Goal: Information Seeking & Learning: Learn about a topic

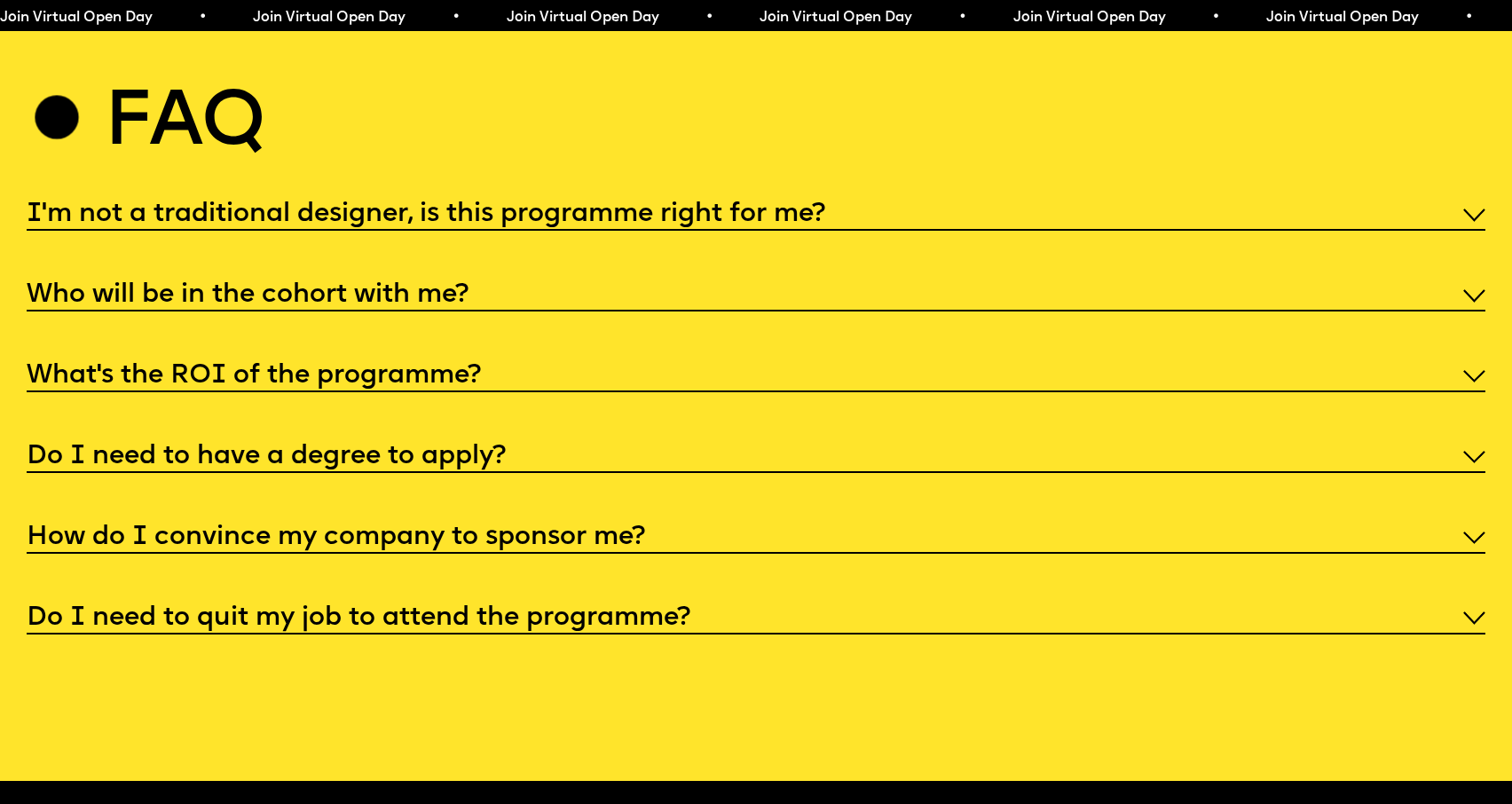
scroll to position [7897, 0]
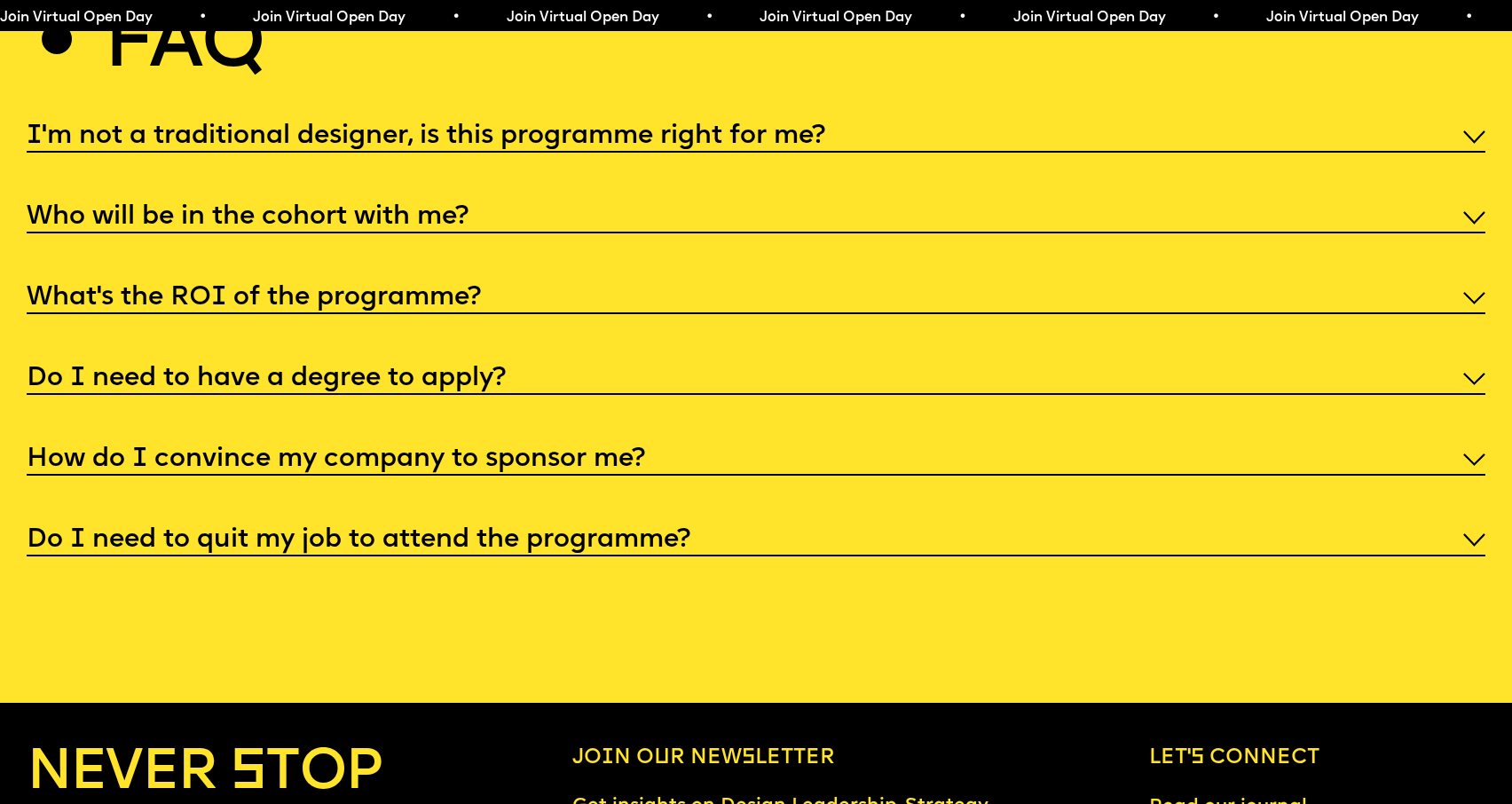
click at [380, 531] on h5 "Do I need to quit my job to attend the programme?" at bounding box center [358, 540] width 663 height 18
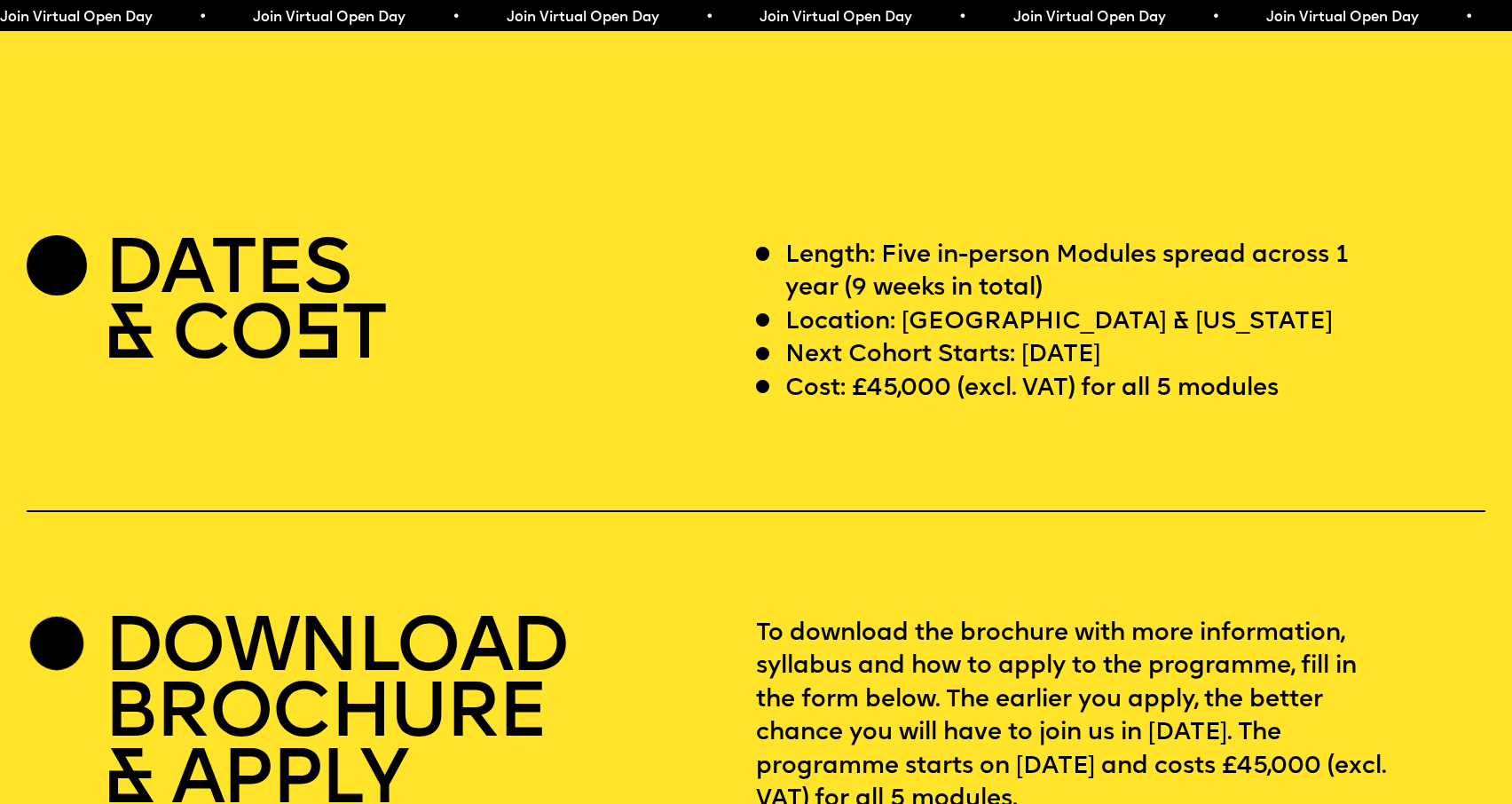
scroll to position [6174, 0]
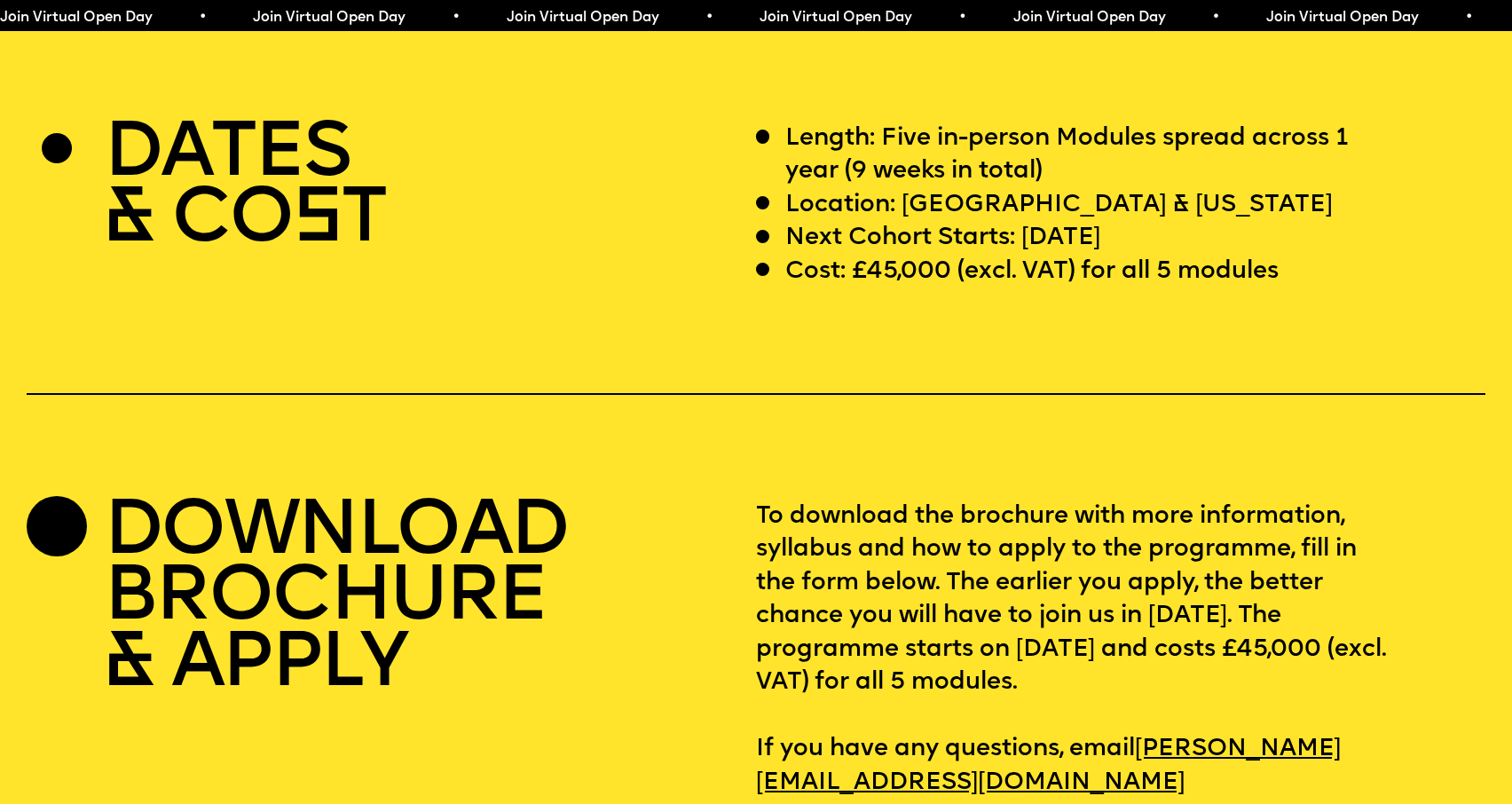
click at [528, 543] on h2 "DOWNLOAD BROCHURE & APPLY" at bounding box center [335, 600] width 464 height 199
drag, startPoint x: 66, startPoint y: 483, endPoint x: 460, endPoint y: 541, distance: 398.2
click at [69, 496] on div at bounding box center [56, 526] width 60 height 60
click at [460, 541] on h2 "DOWNLOAD BROCHURE & APPLY" at bounding box center [335, 600] width 464 height 199
drag, startPoint x: 297, startPoint y: 612, endPoint x: 758, endPoint y: 580, distance: 462.1
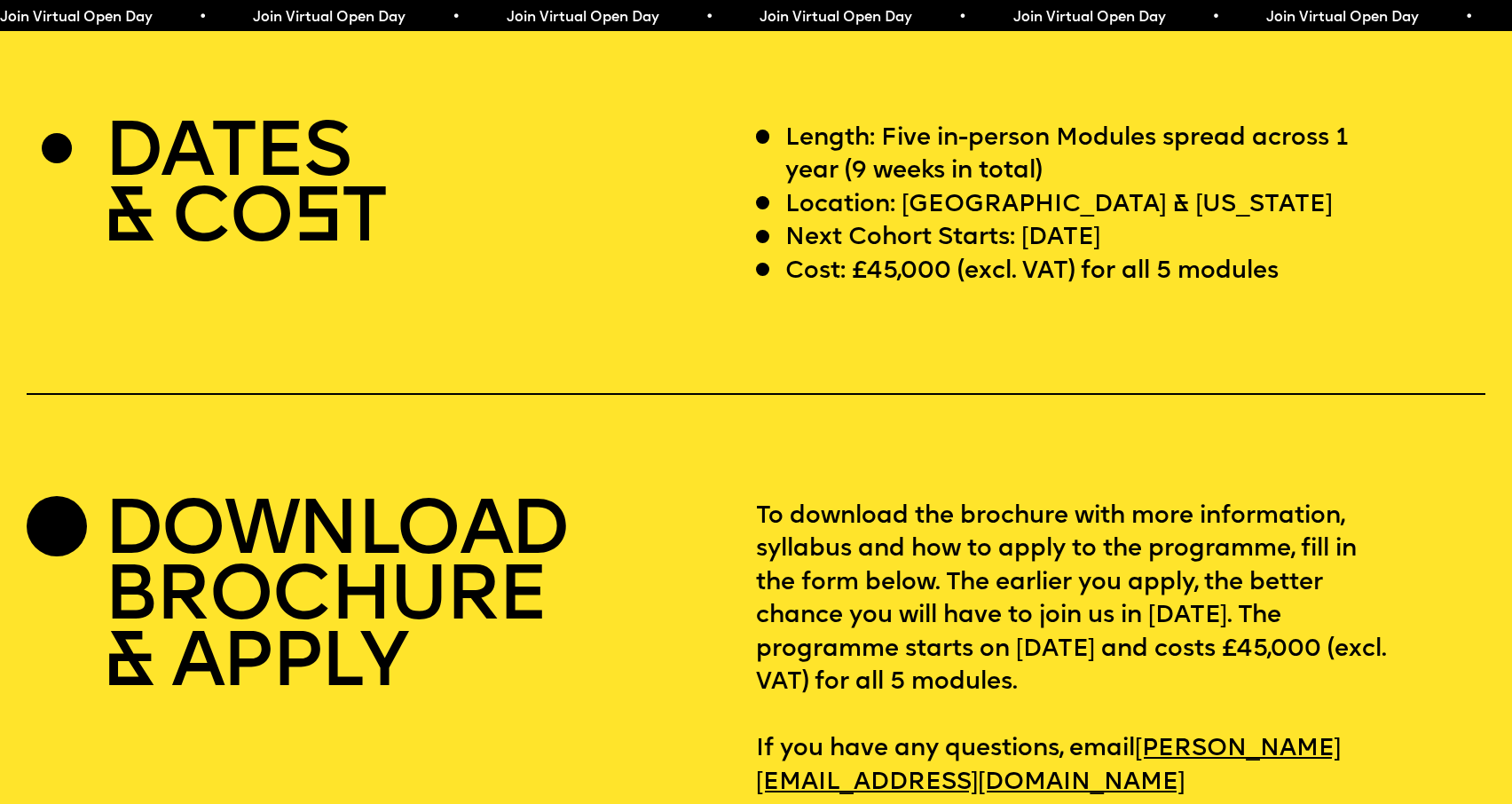
click at [344, 610] on h2 "DOWNLOAD BROCHURE & APPLY" at bounding box center [335, 600] width 464 height 199
click at [1198, 545] on p "To download the brochure with more information, syllabus and how to apply to th…" at bounding box center [1119, 650] width 729 height 299
drag, startPoint x: 779, startPoint y: 607, endPoint x: 1240, endPoint y: 646, distance: 462.6
click at [1237, 646] on p "To download the brochure with more information, syllabus and how to apply to th…" at bounding box center [1119, 650] width 729 height 299
click at [961, 514] on p "To download the brochure with more information, syllabus and how to apply to th…" at bounding box center [1119, 650] width 729 height 299
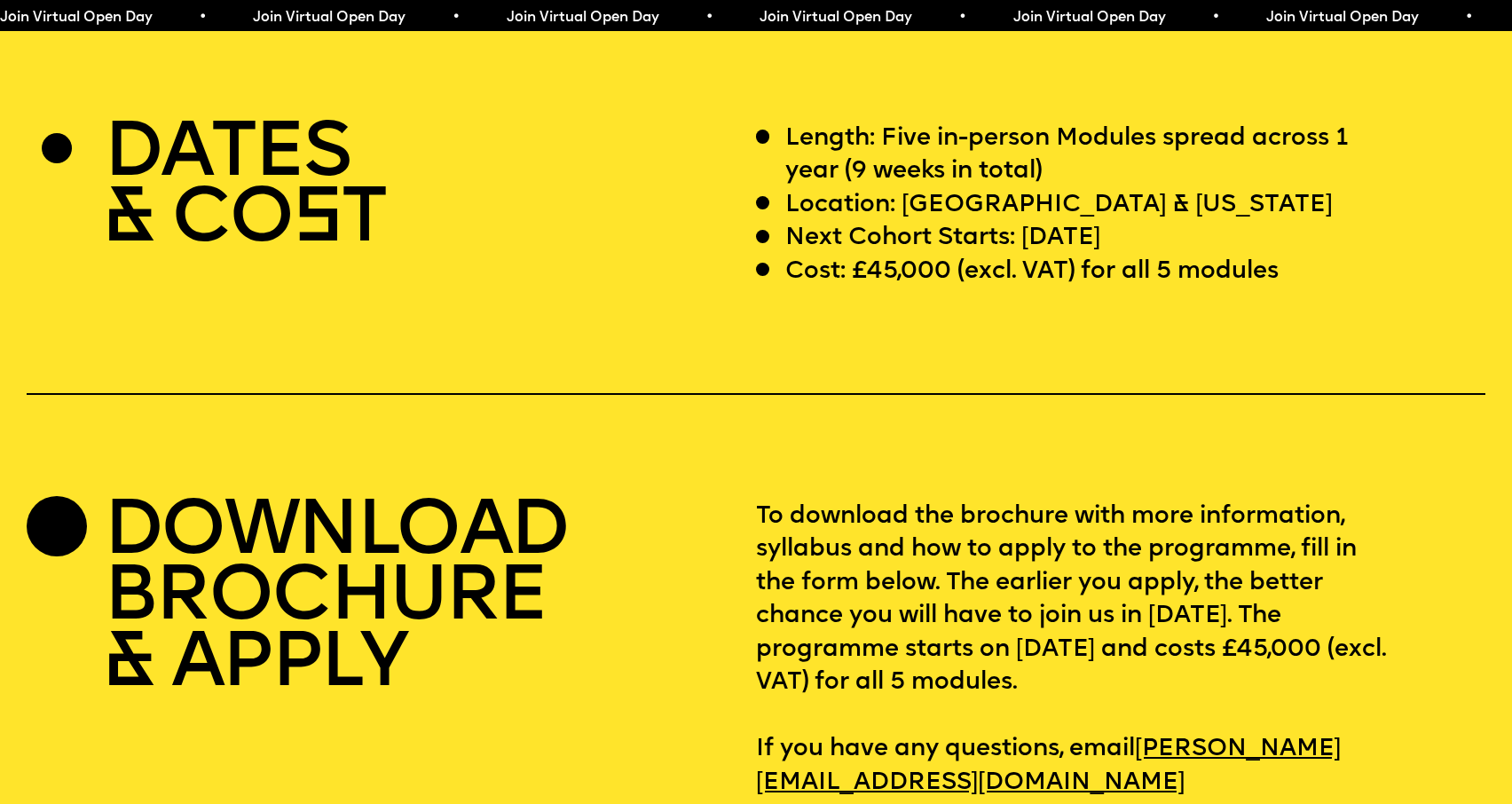
click at [832, 501] on p "To download the brochure with more information, syllabus and how to apply to th…" at bounding box center [1119, 650] width 729 height 299
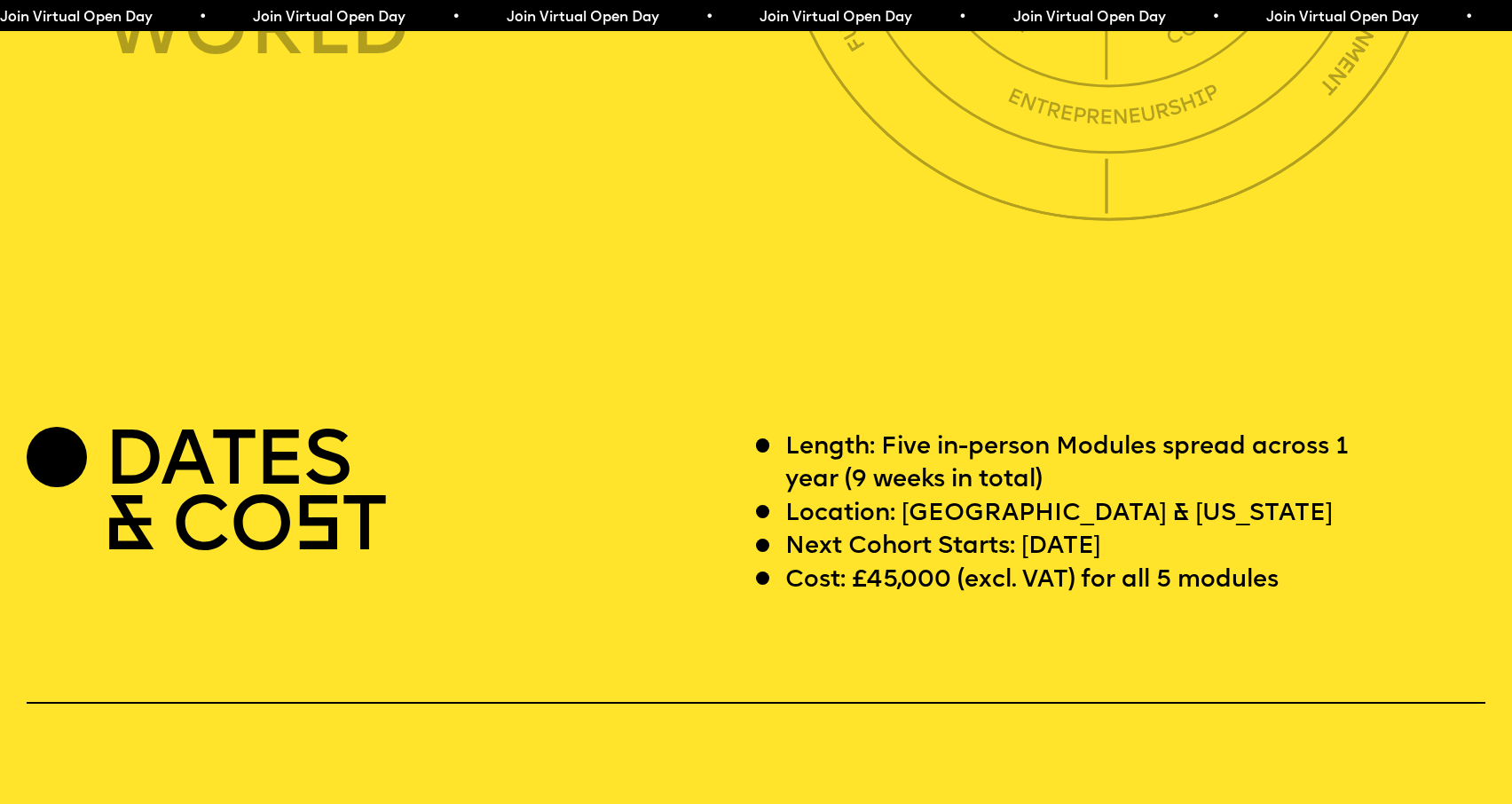
click at [842, 431] on p "Length: Five in-person Modules spread across 1 year (9 weeks in total)" at bounding box center [1089, 464] width 609 height 67
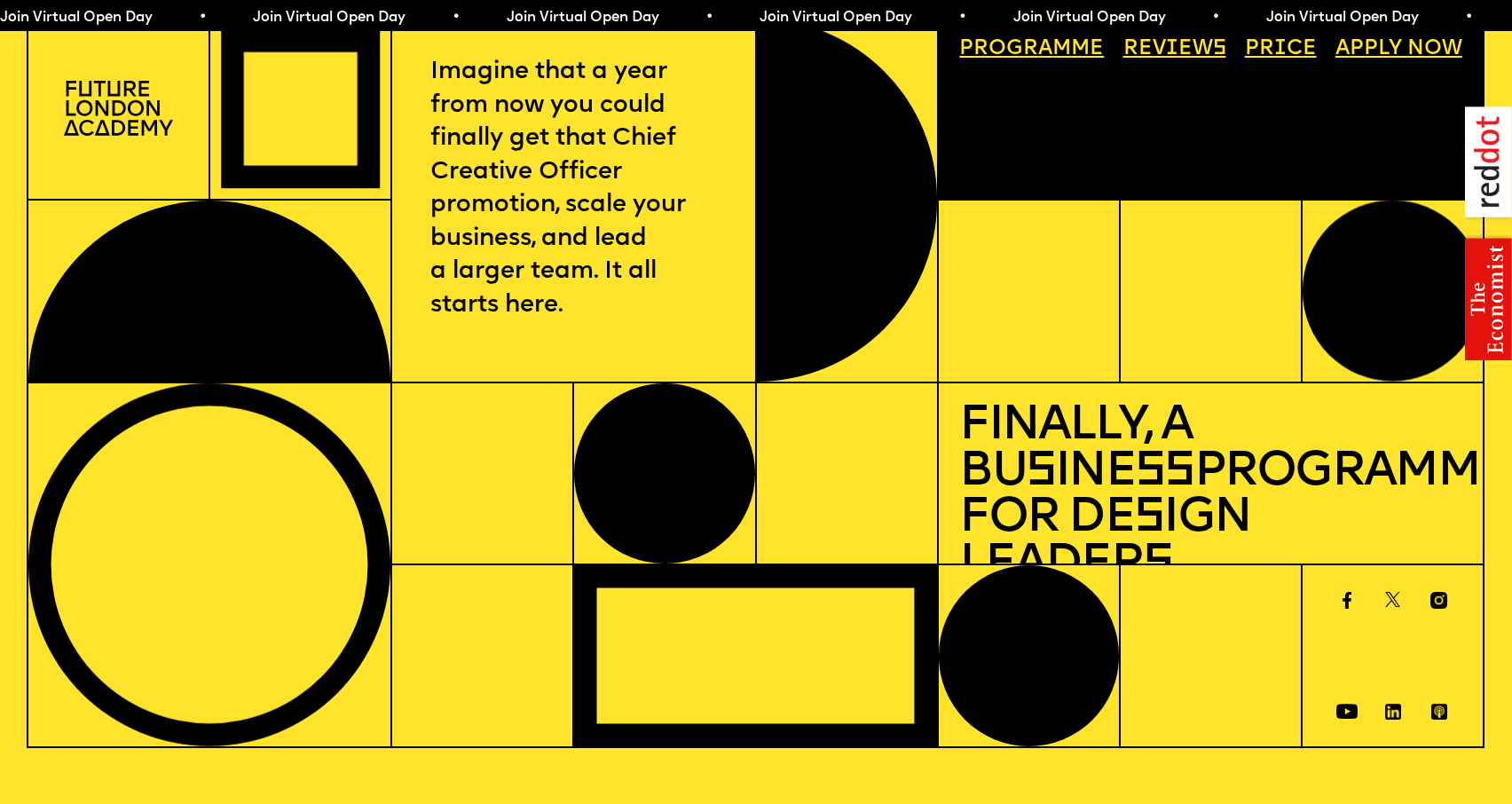
scroll to position [0, 0]
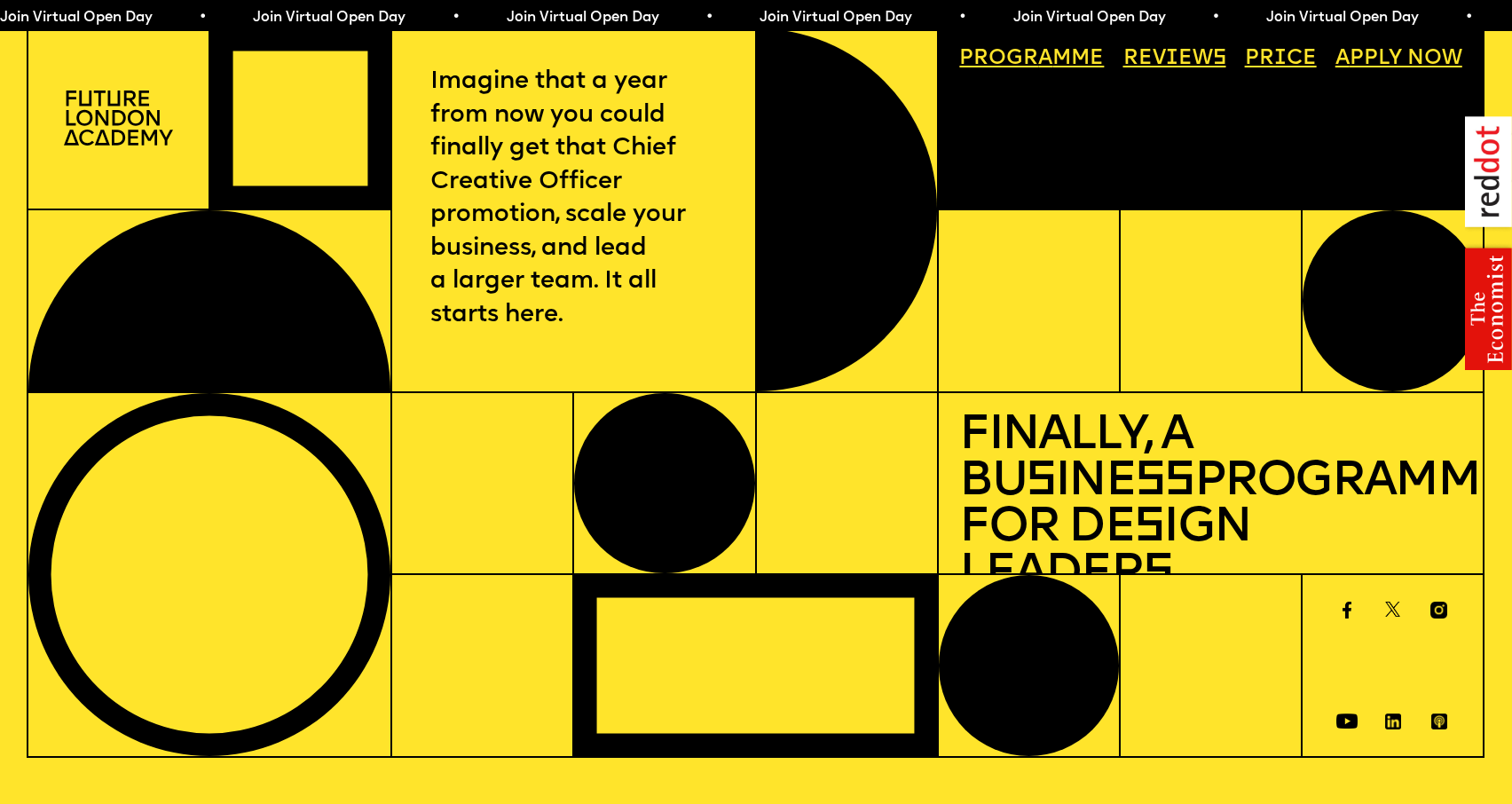
click at [1047, 67] on span "a" at bounding box center [1045, 59] width 14 height 22
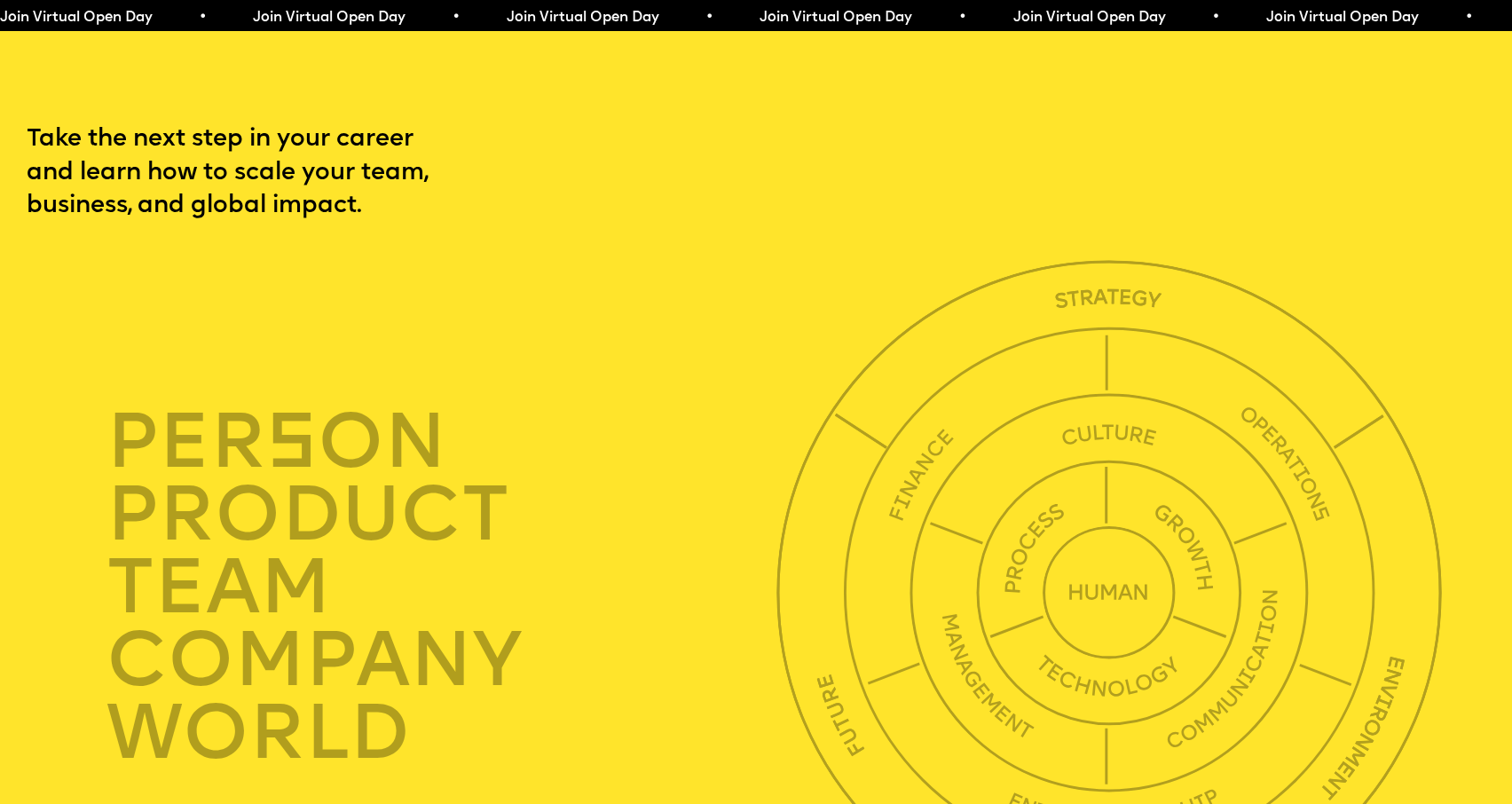
scroll to position [5172, 0]
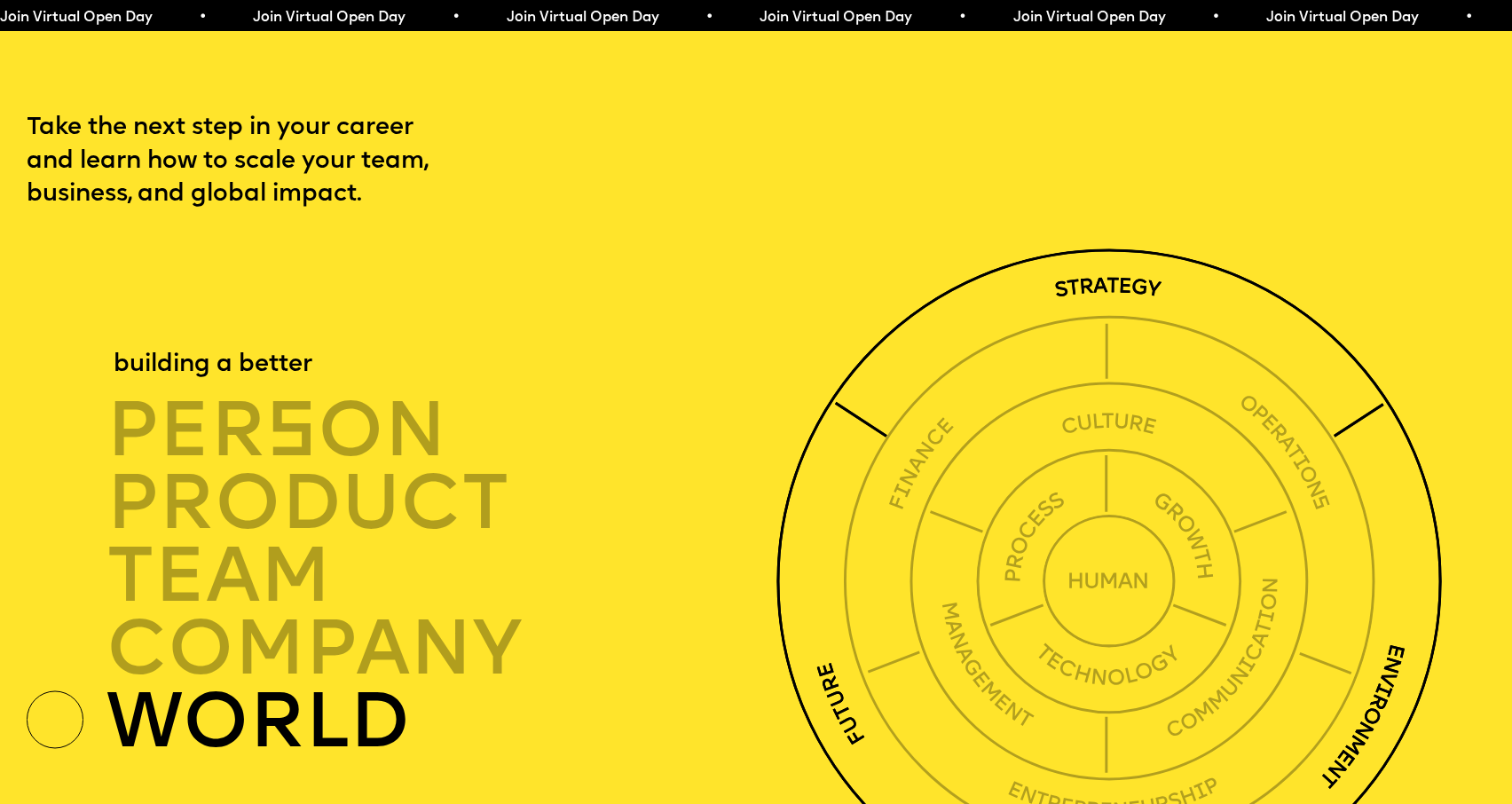
click at [289, 685] on div "world" at bounding box center [447, 721] width 681 height 73
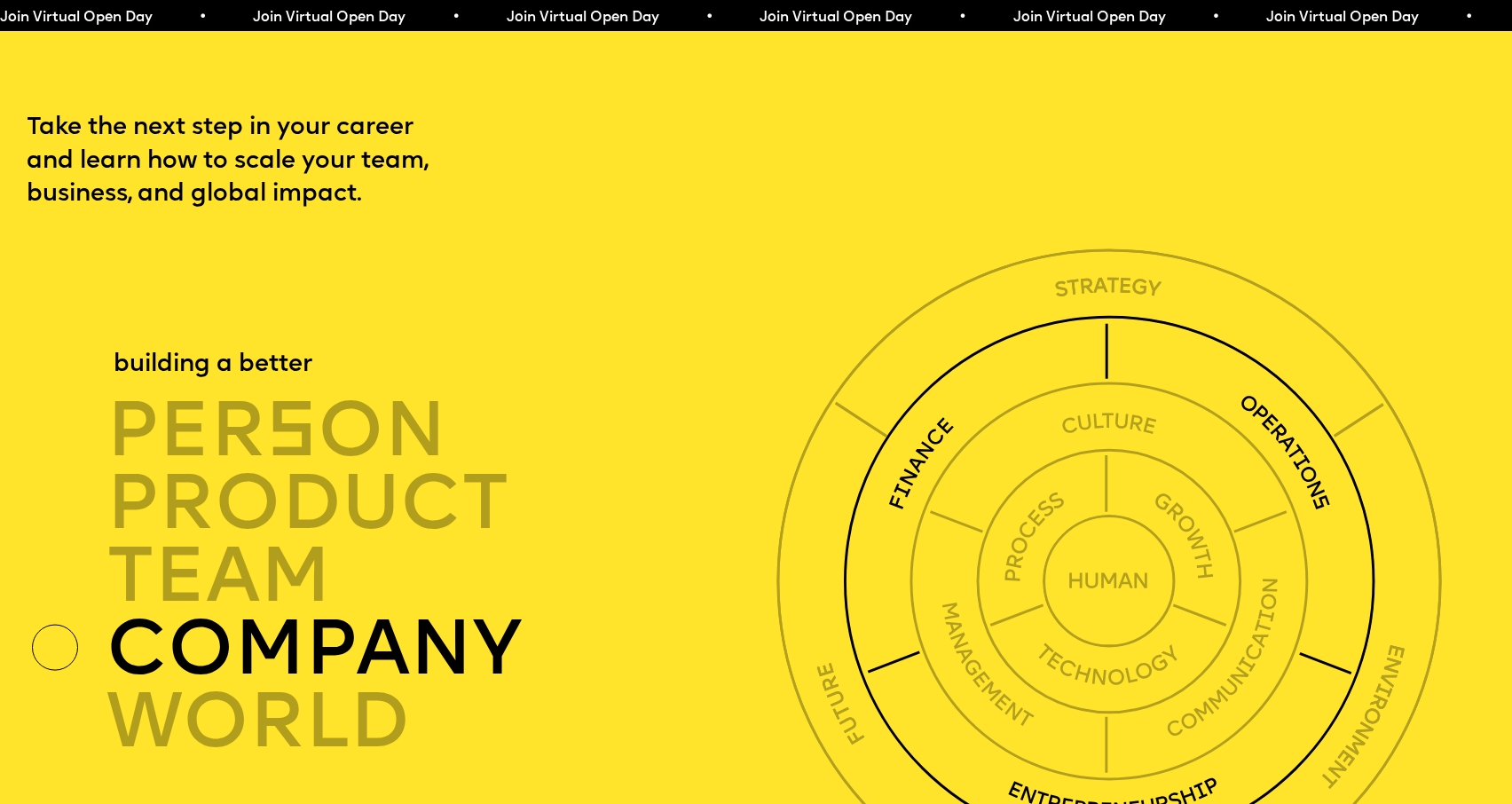
click at [304, 613] on div "company" at bounding box center [447, 649] width 681 height 73
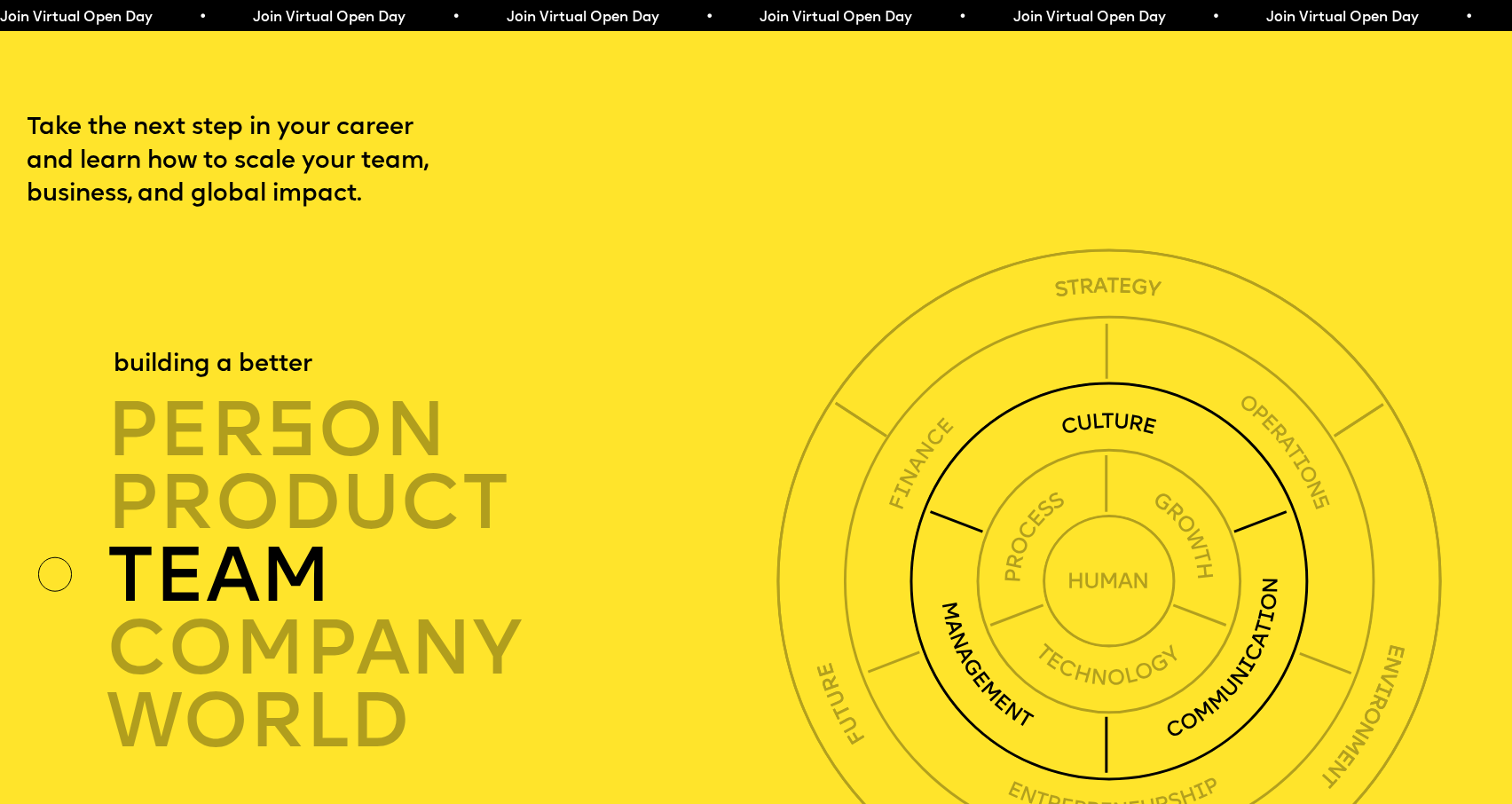
click at [277, 556] on div "TEAM" at bounding box center [447, 576] width 681 height 73
click at [277, 555] on div "TEAM" at bounding box center [447, 576] width 681 height 73
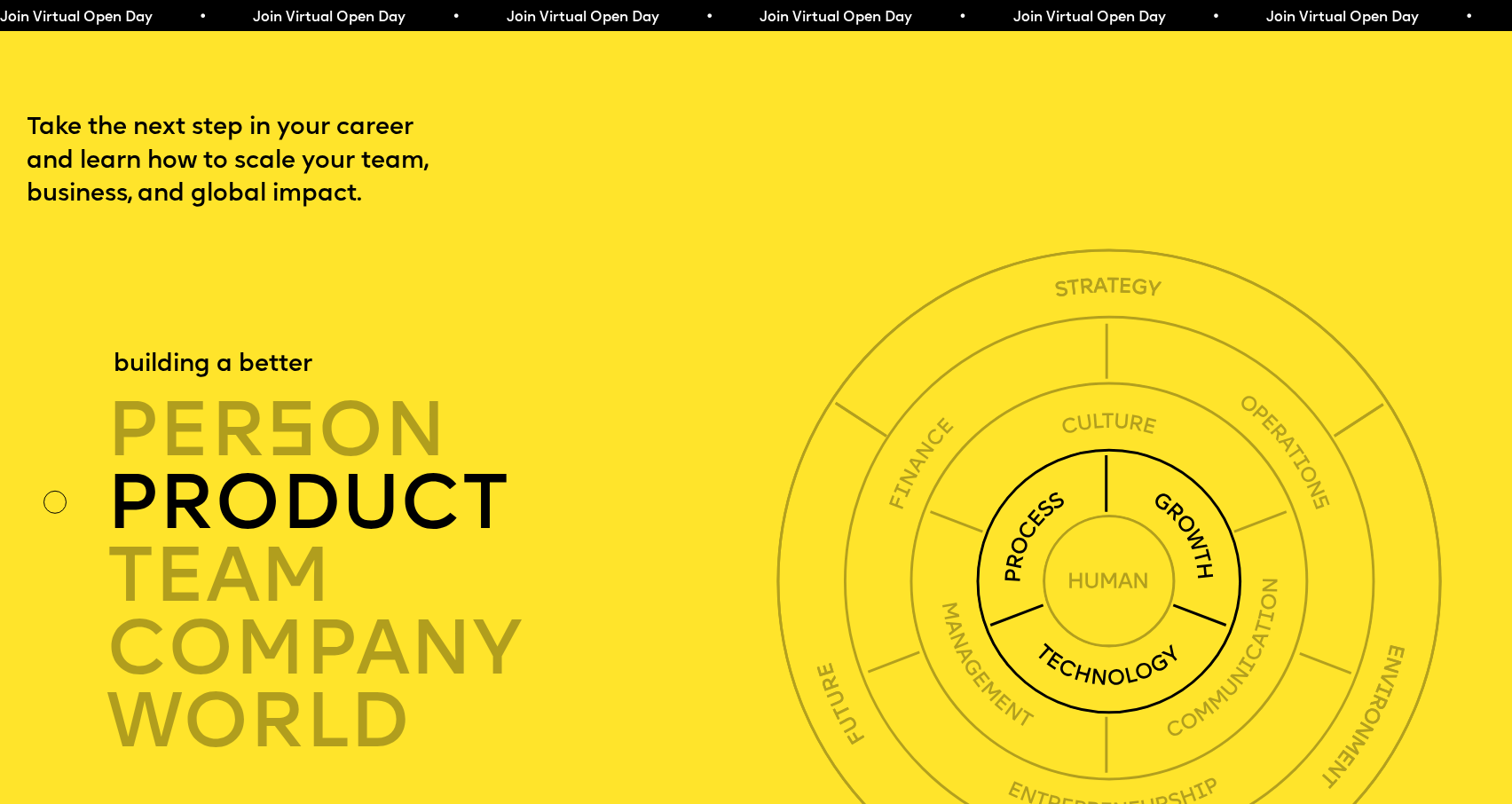
click at [293, 474] on div "product" at bounding box center [447, 503] width 681 height 73
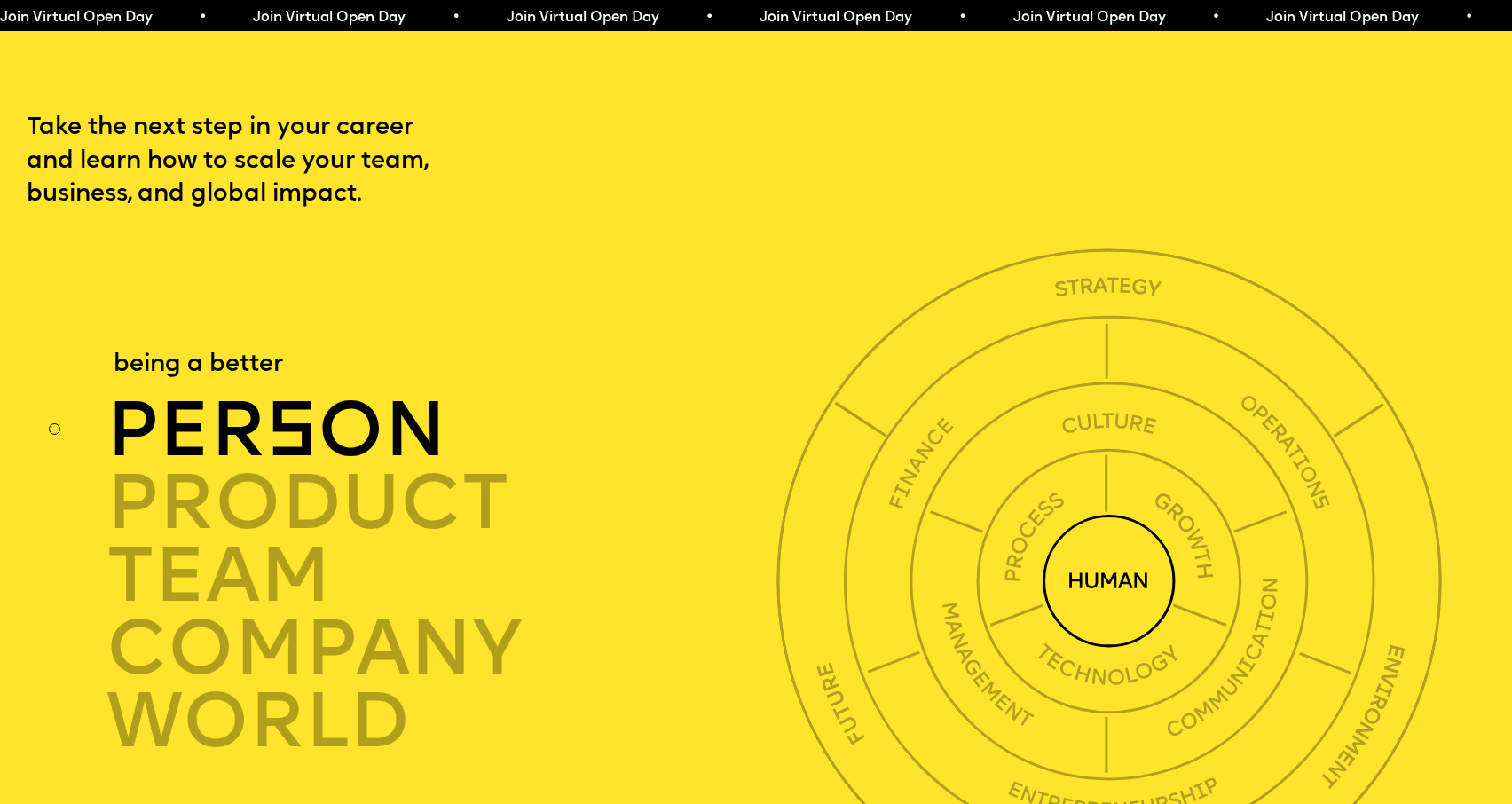
click at [291, 415] on span "s" at bounding box center [292, 435] width 51 height 78
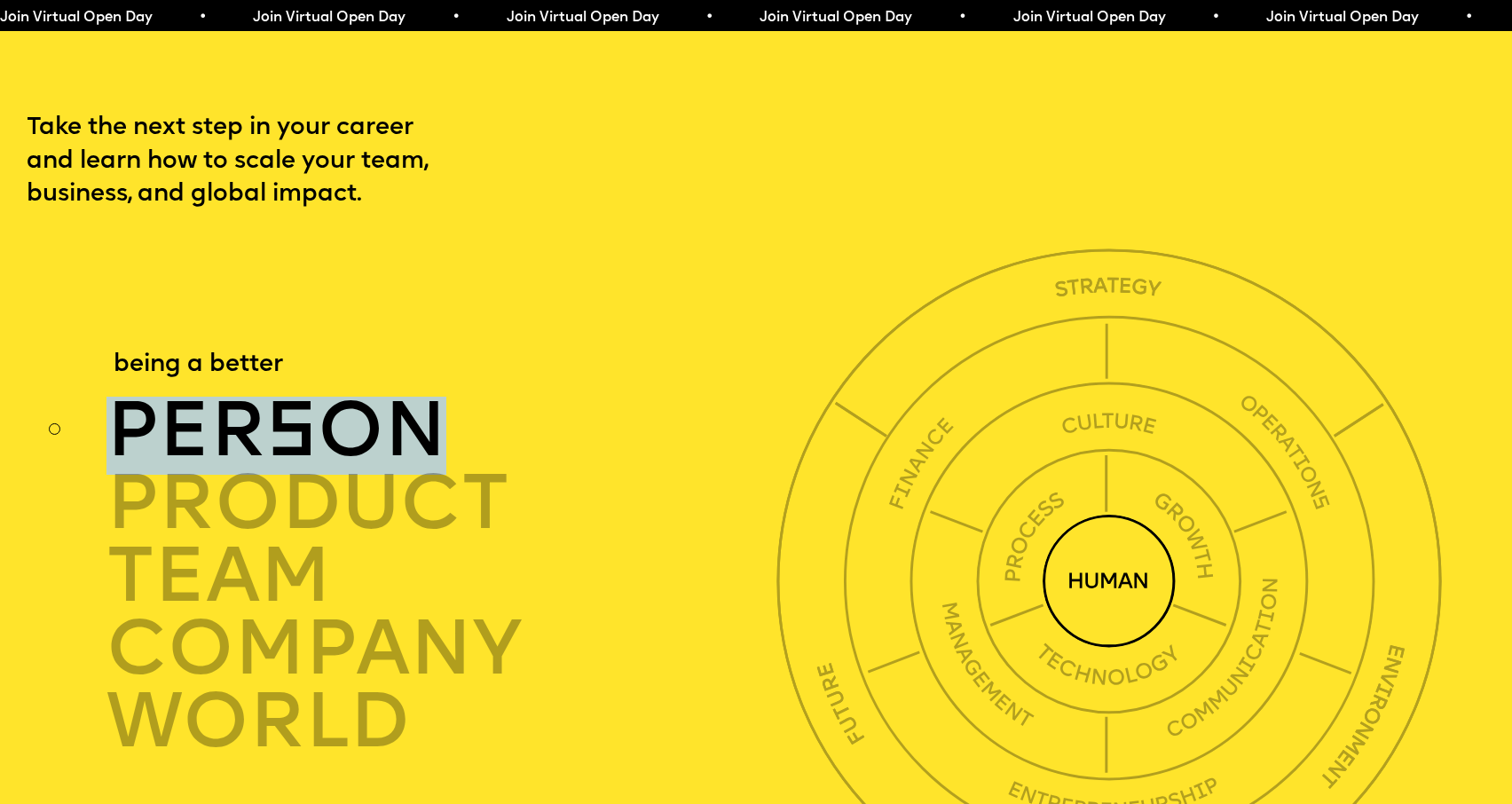
click at [291, 415] on span "s" at bounding box center [292, 435] width 51 height 78
click at [1120, 550] on img at bounding box center [1109, 581] width 133 height 133
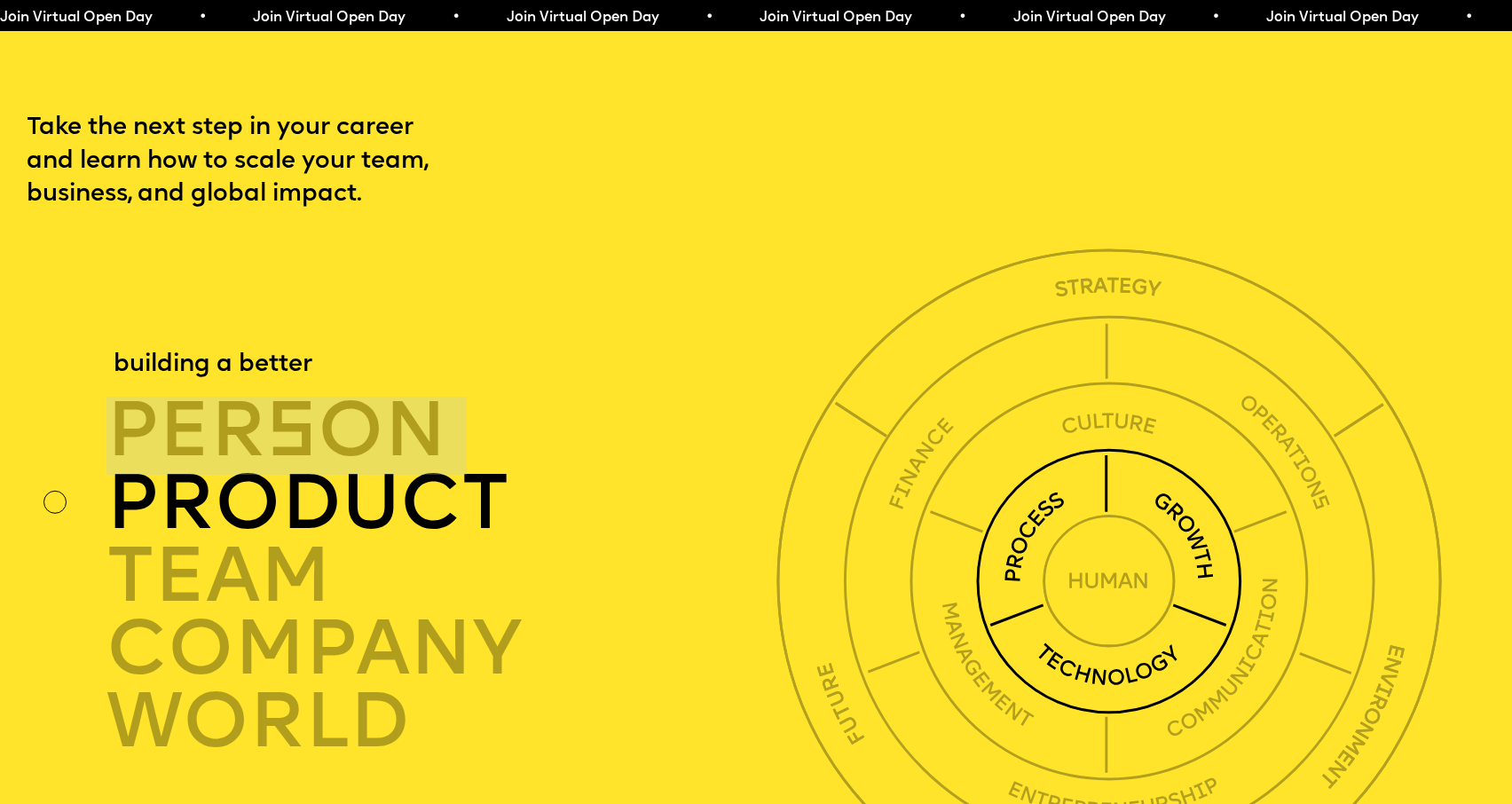
click at [1186, 509] on img at bounding box center [1109, 581] width 267 height 267
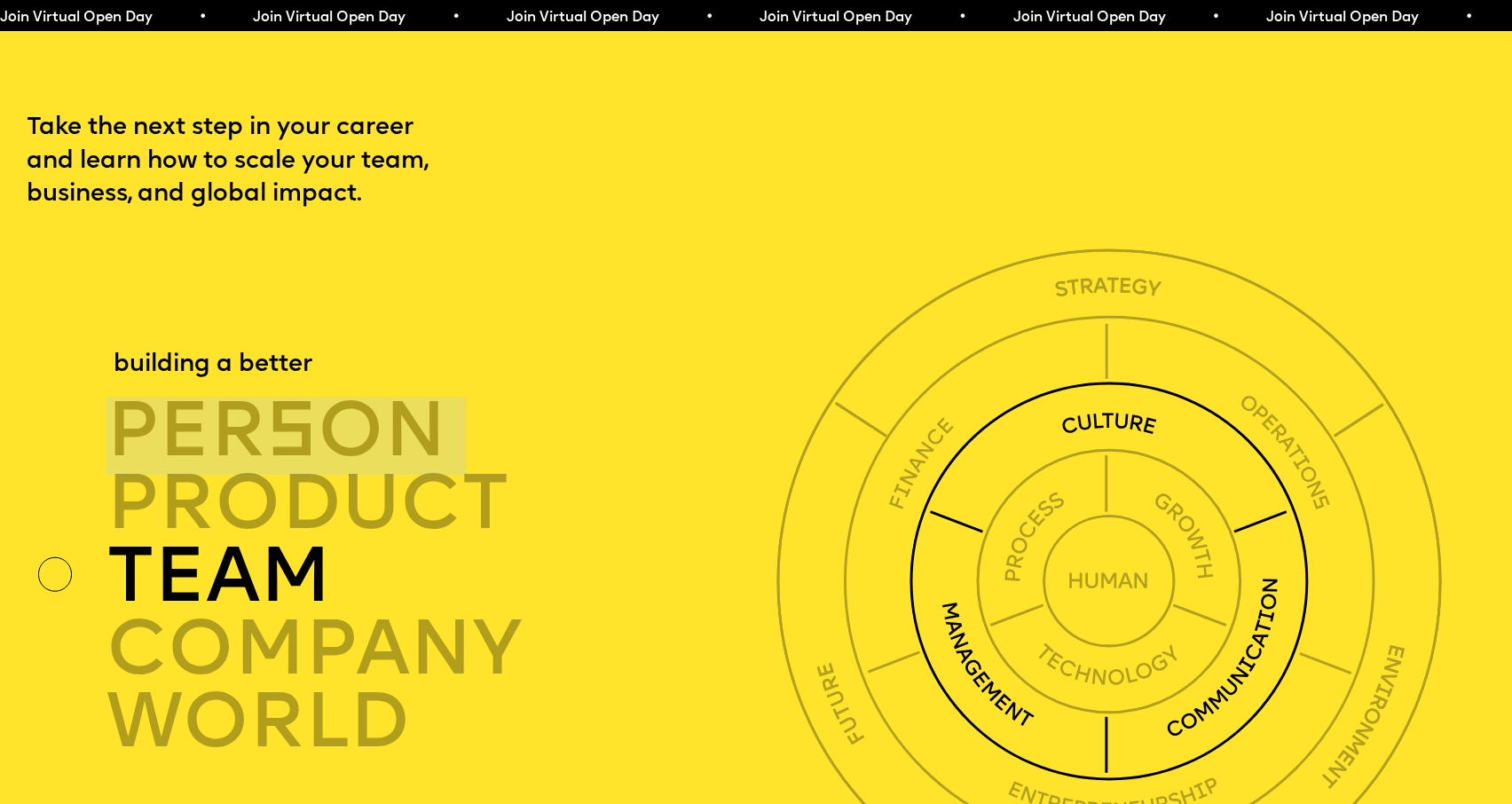
click at [1205, 423] on img at bounding box center [1109, 582] width 399 height 400
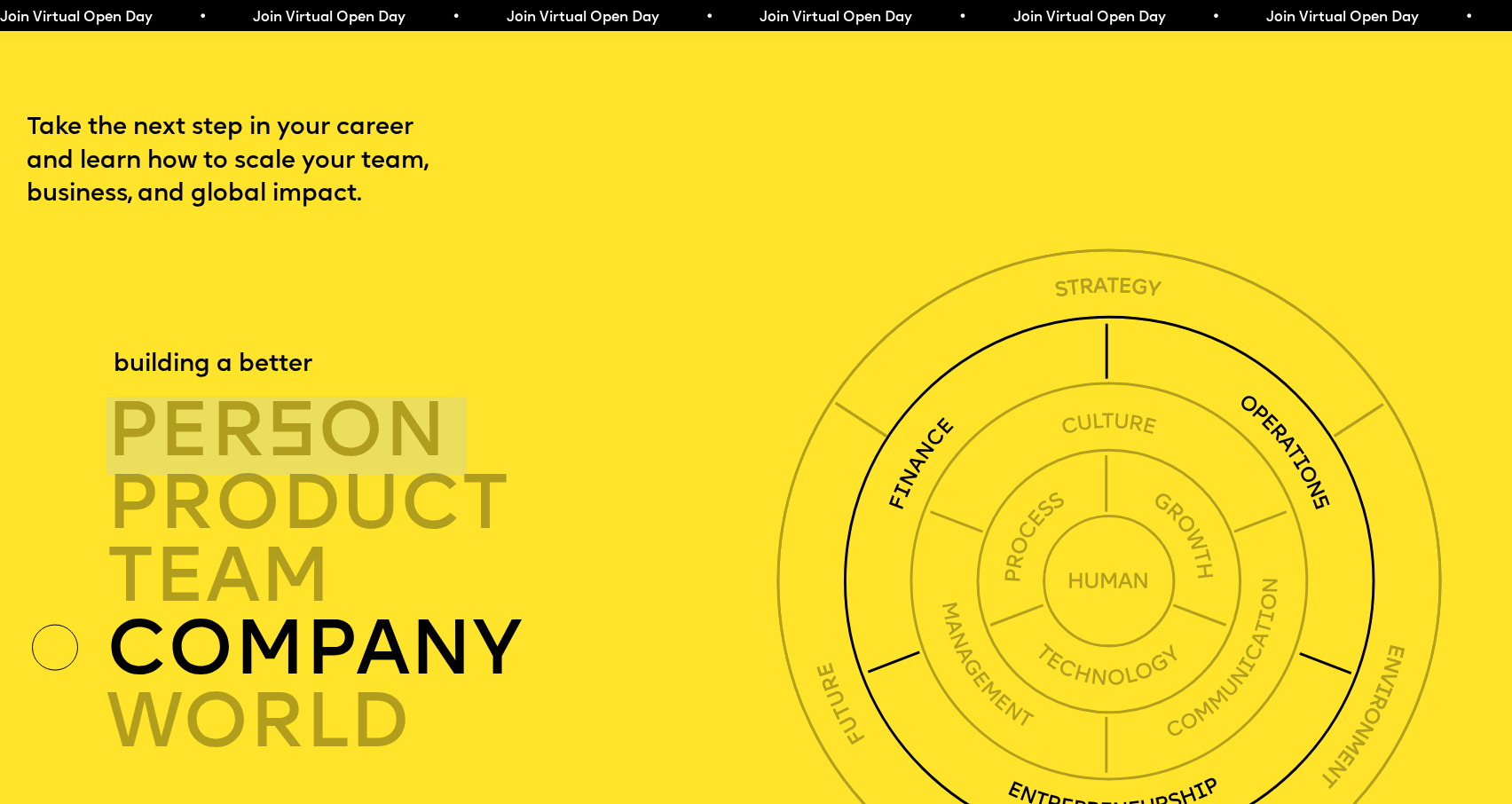
click at [1232, 373] on img at bounding box center [1109, 581] width 532 height 532
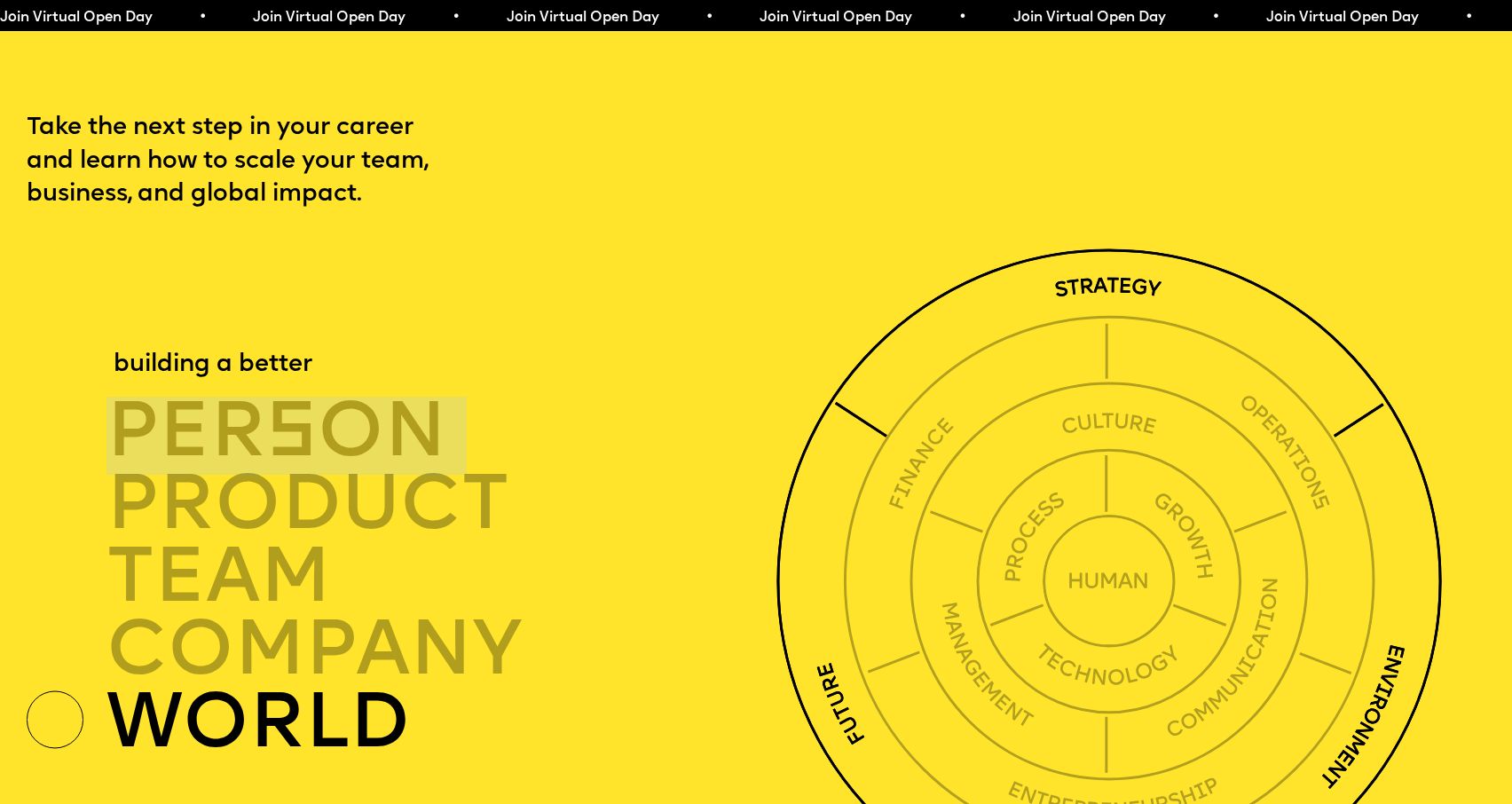
drag, startPoint x: 1228, startPoint y: 288, endPoint x: 1218, endPoint y: 298, distance: 14.1
click at [1228, 288] on img at bounding box center [1109, 581] width 665 height 665
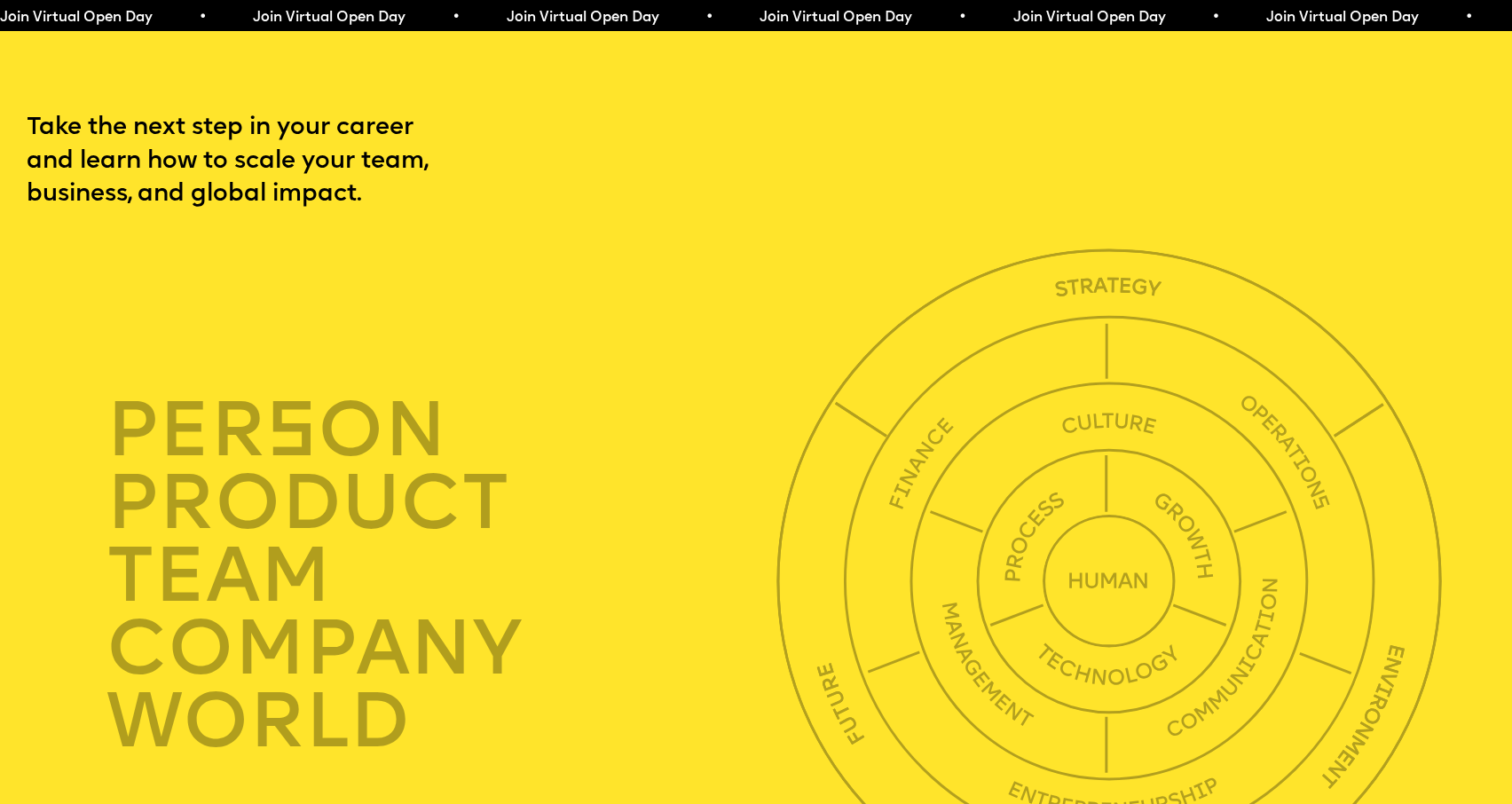
click at [98, 129] on p "Take the next step in your career and learn how to scale your team, business, a…" at bounding box center [261, 161] width 468 height 99
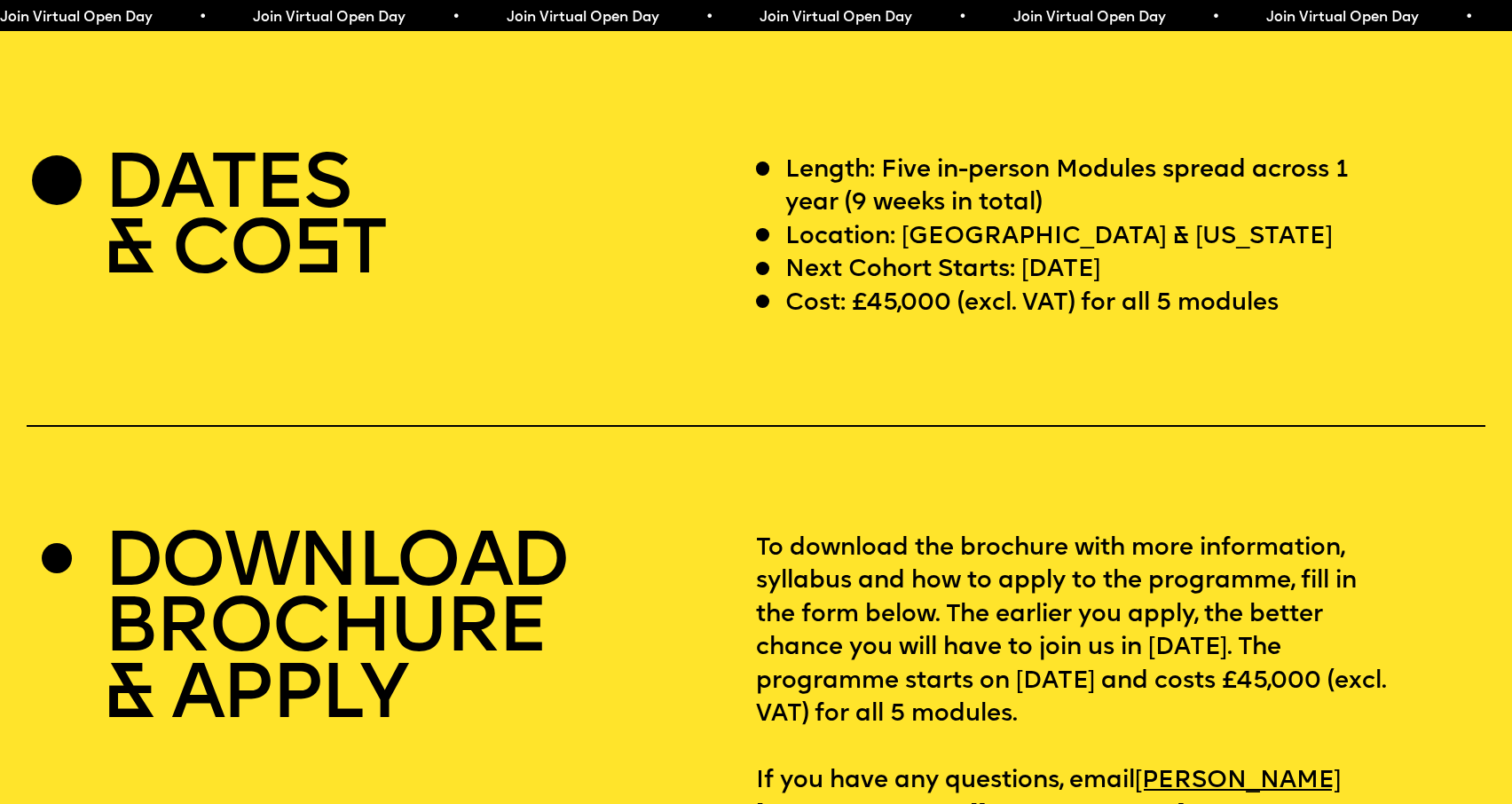
scroll to position [6338, 0]
